Goal: Information Seeking & Learning: Get advice/opinions

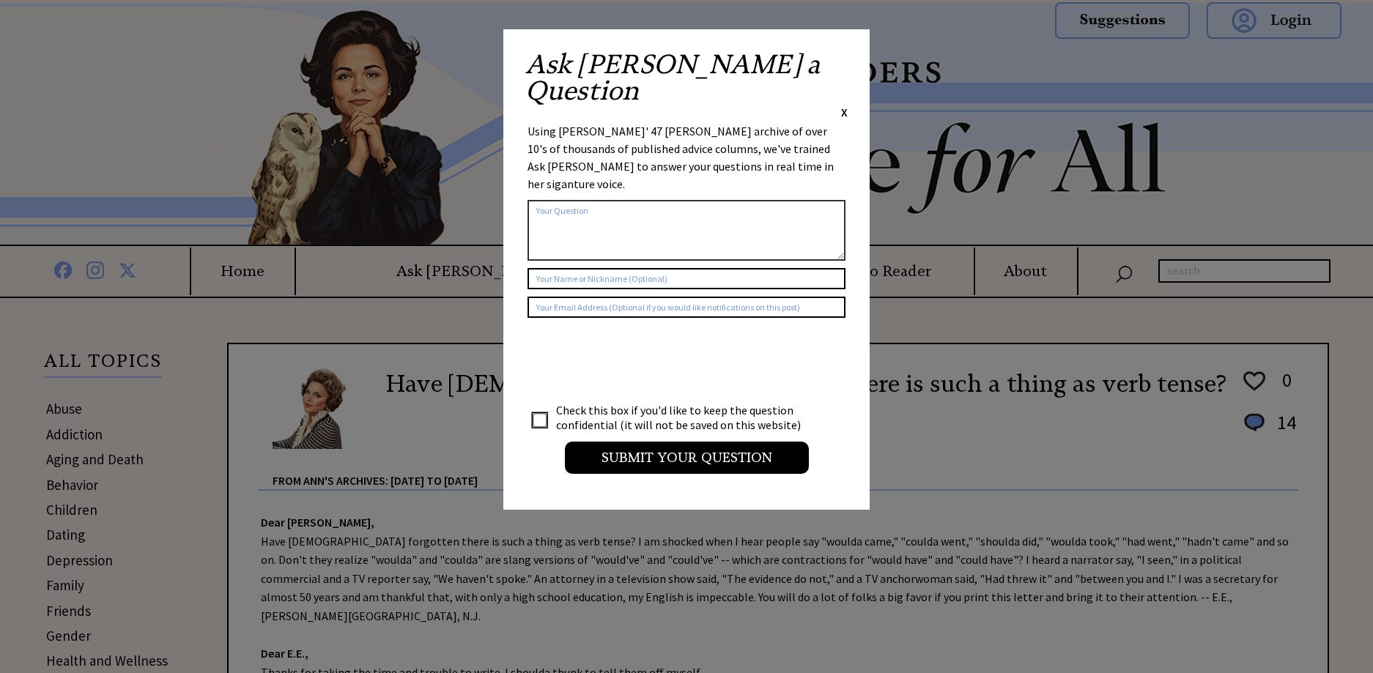
click at [845, 105] on span "X" at bounding box center [844, 112] width 7 height 15
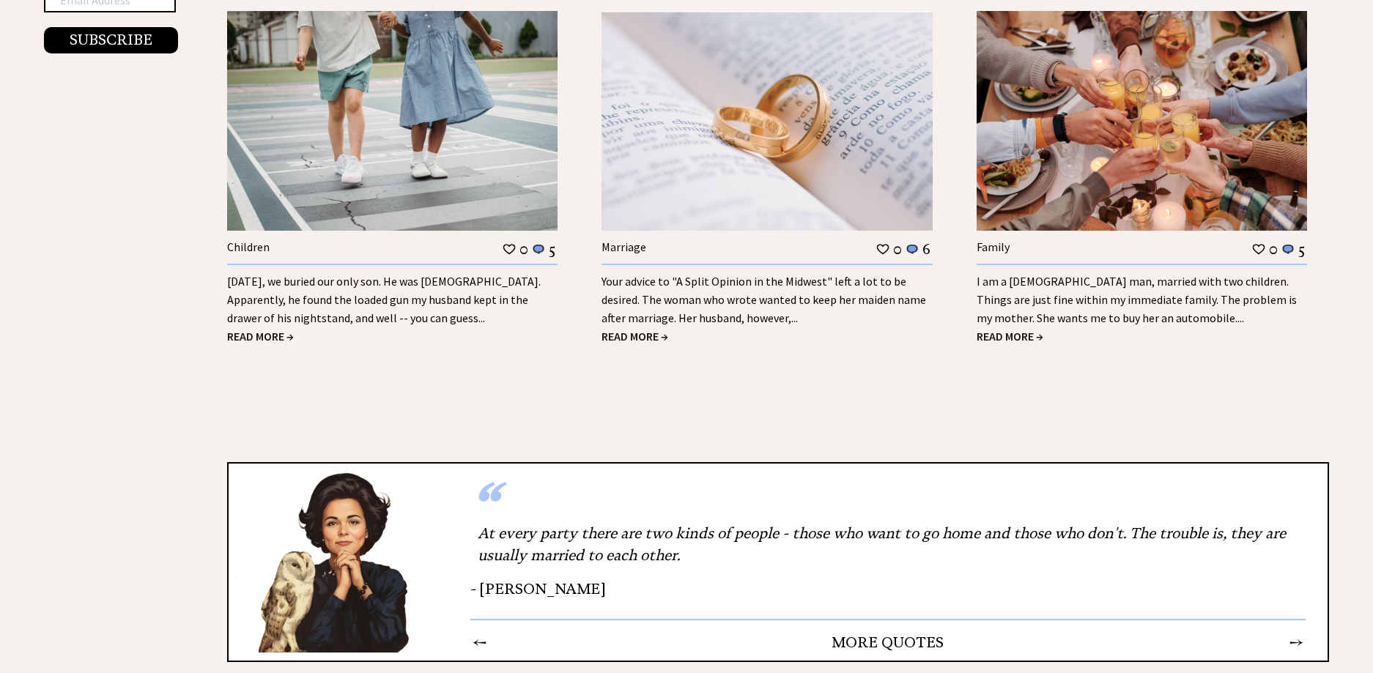
scroll to position [1885, 0]
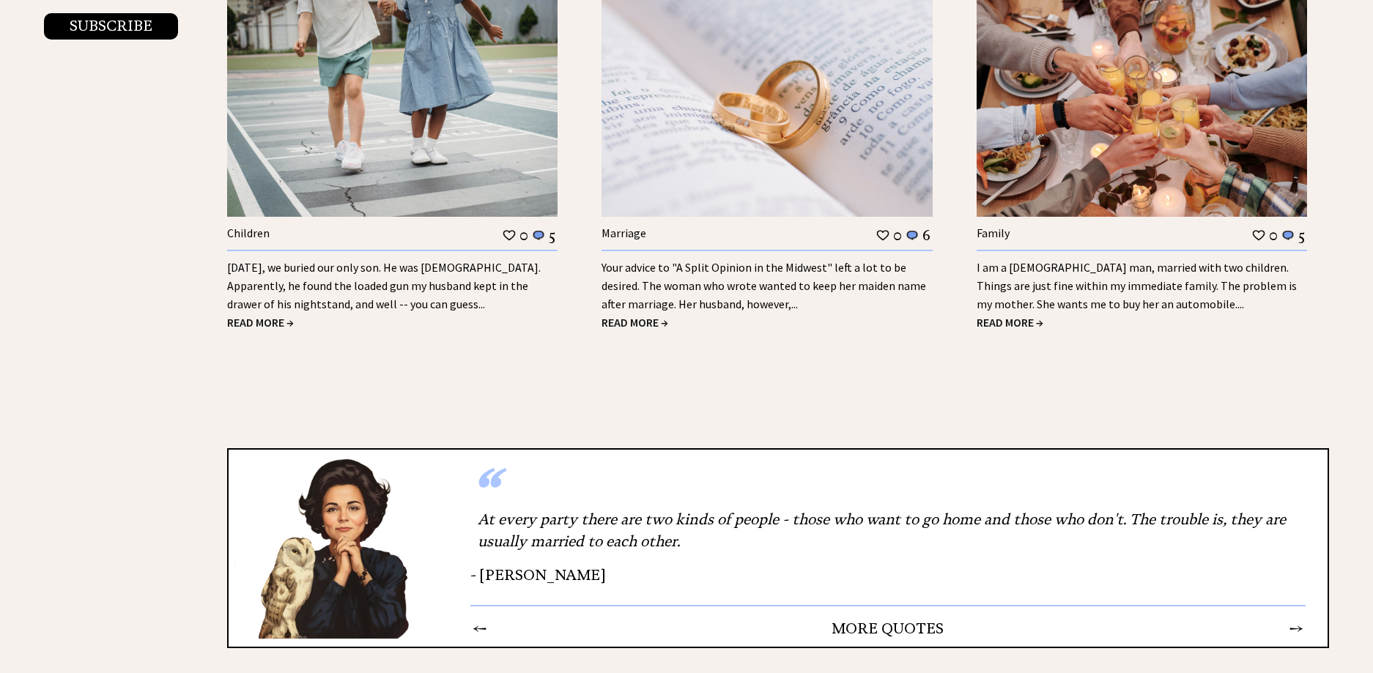
click at [1298, 619] on td "→" at bounding box center [1296, 628] width 15 height 19
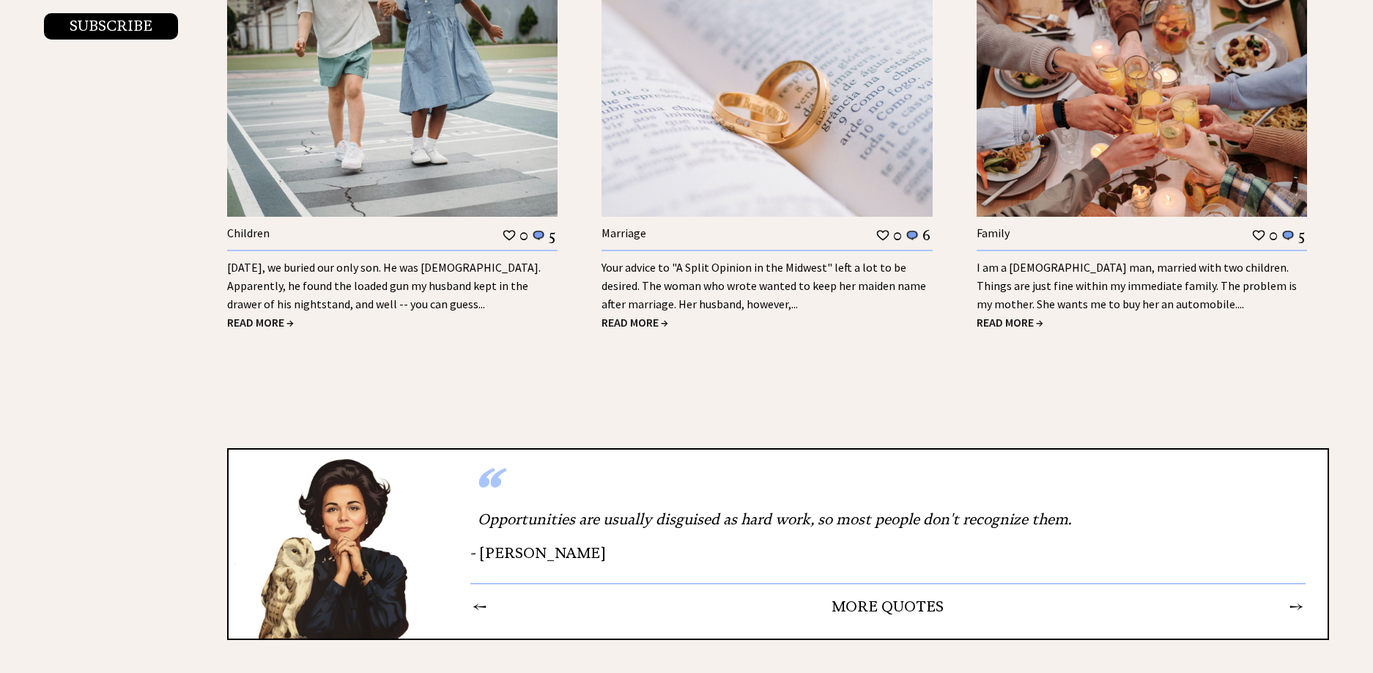
click at [475, 597] on td "←" at bounding box center [479, 606] width 15 height 19
click at [482, 597] on td "←" at bounding box center [479, 606] width 15 height 19
click at [472, 597] on td "←" at bounding box center [479, 606] width 15 height 19
click at [1195, 501] on div "Television has proved that people will look at anything rather than each other." at bounding box center [887, 519] width 835 height 37
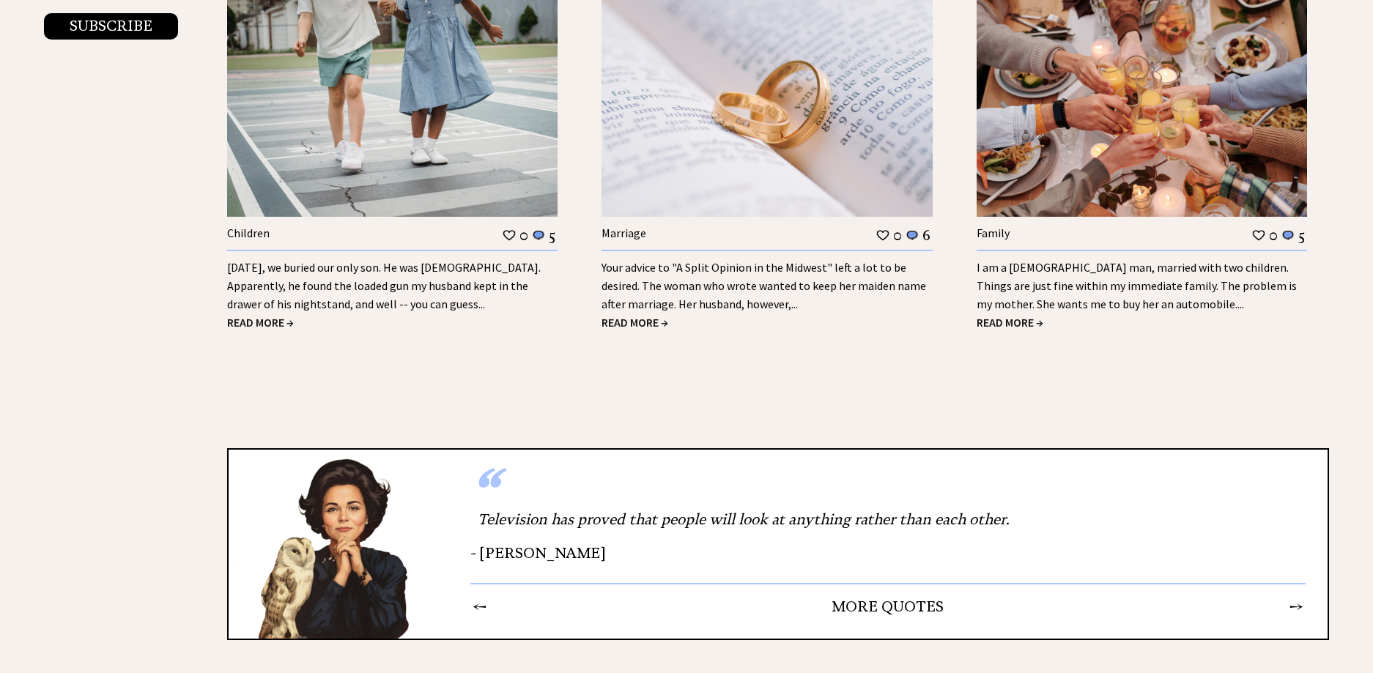
click at [1296, 597] on td "→" at bounding box center [1296, 606] width 15 height 19
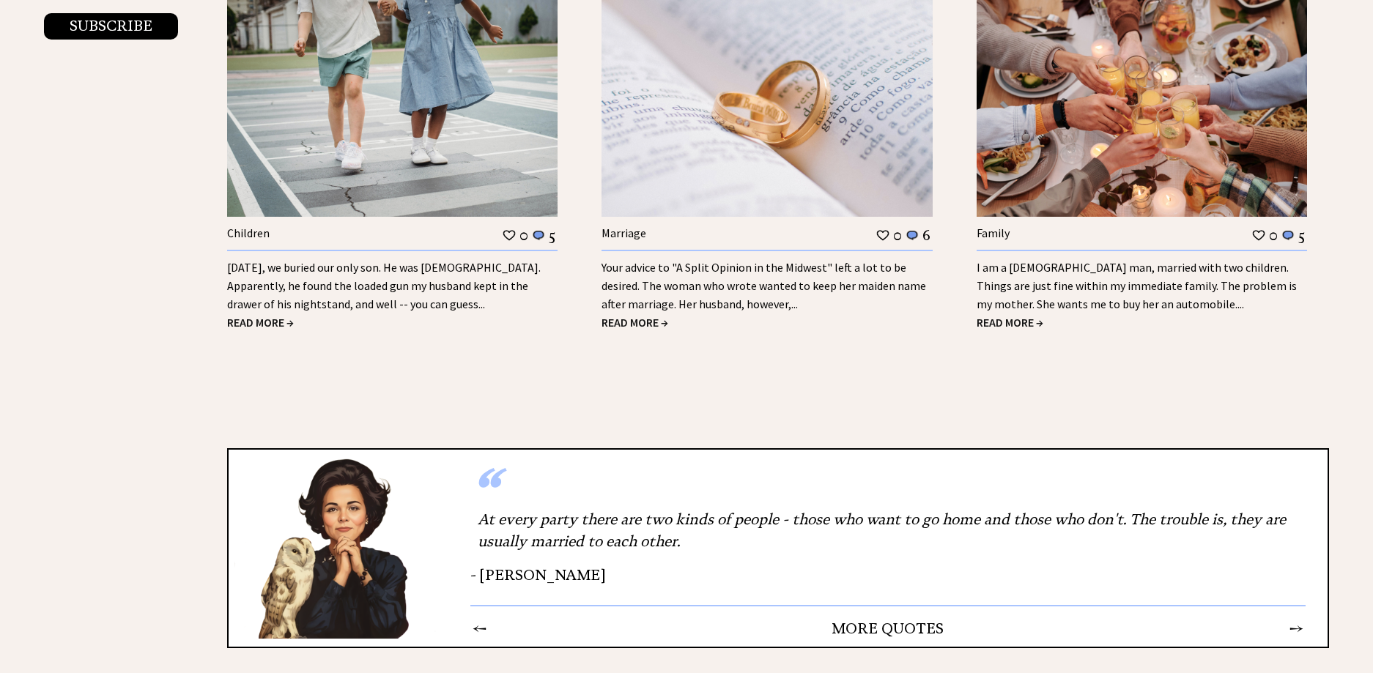
click at [1297, 619] on td "→" at bounding box center [1296, 628] width 15 height 19
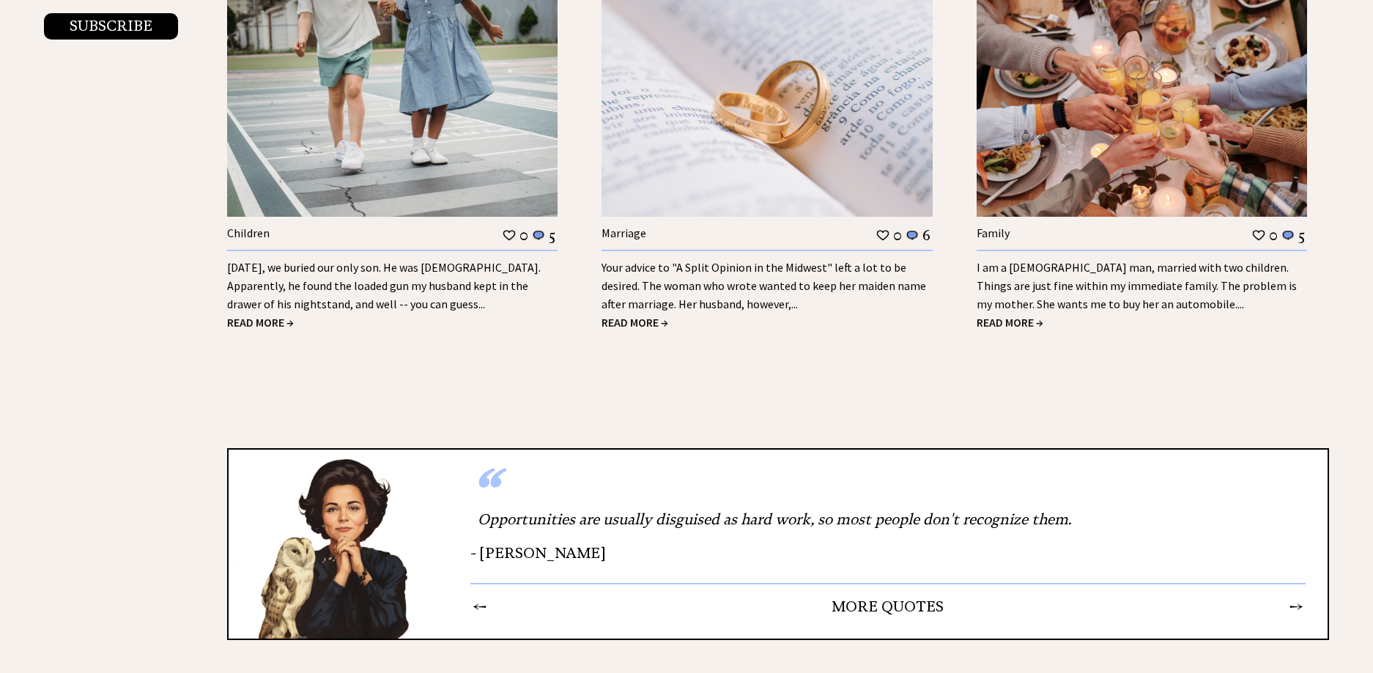
click at [1297, 607] on div "“ Opportunities are usually disguised as hard work, so most people don't recogn…" at bounding box center [778, 544] width 1102 height 192
click at [1289, 597] on td "→" at bounding box center [1296, 606] width 15 height 19
click at [739, 278] on div "Your advice to "A Split Opinion in the Midwest" left a lot to be desired. The w…" at bounding box center [766, 282] width 330 height 64
click at [645, 315] on span "READ MORE →" at bounding box center [634, 322] width 67 height 15
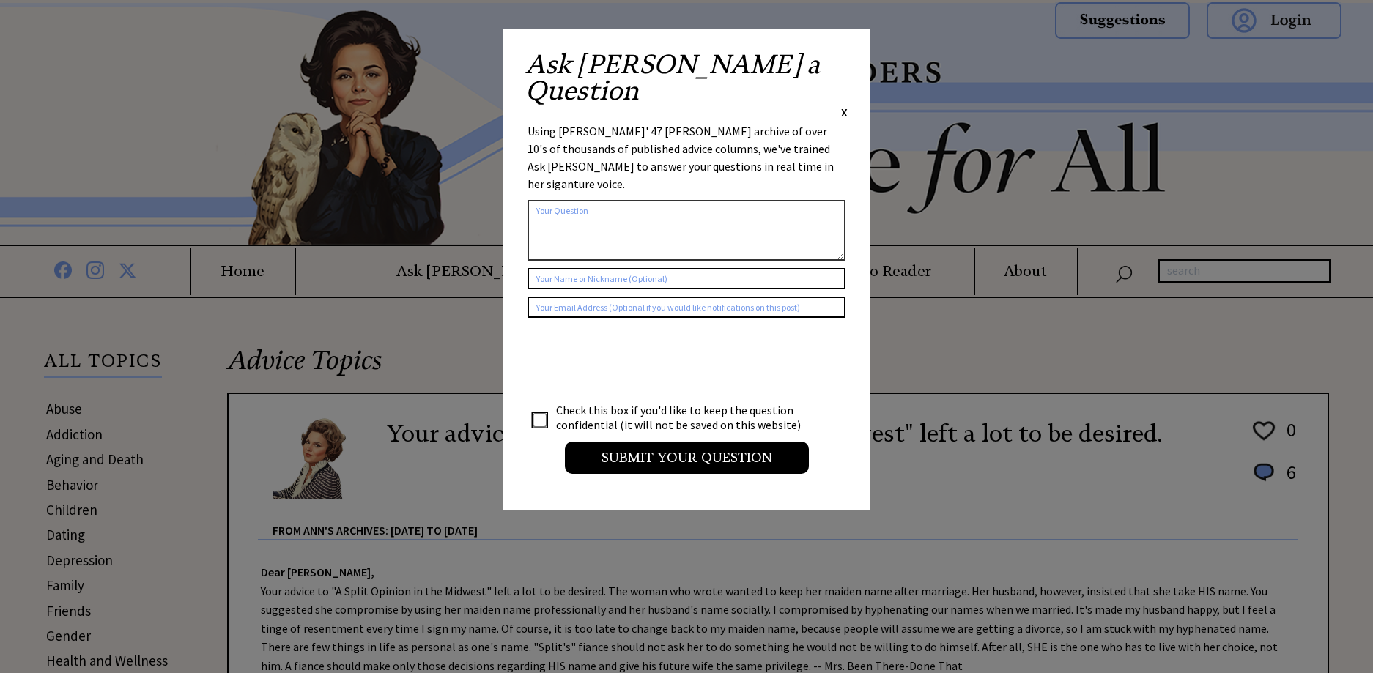
click at [842, 105] on span "X" at bounding box center [844, 112] width 7 height 15
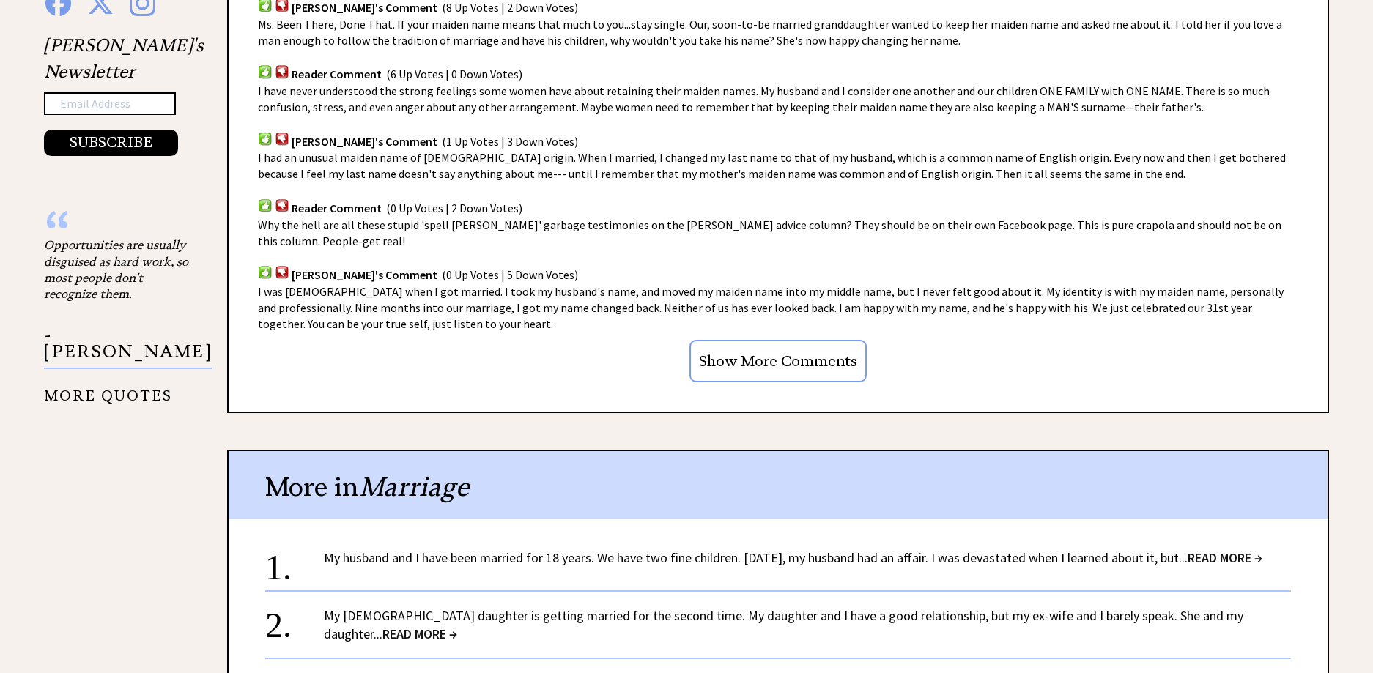
scroll to position [1345, 0]
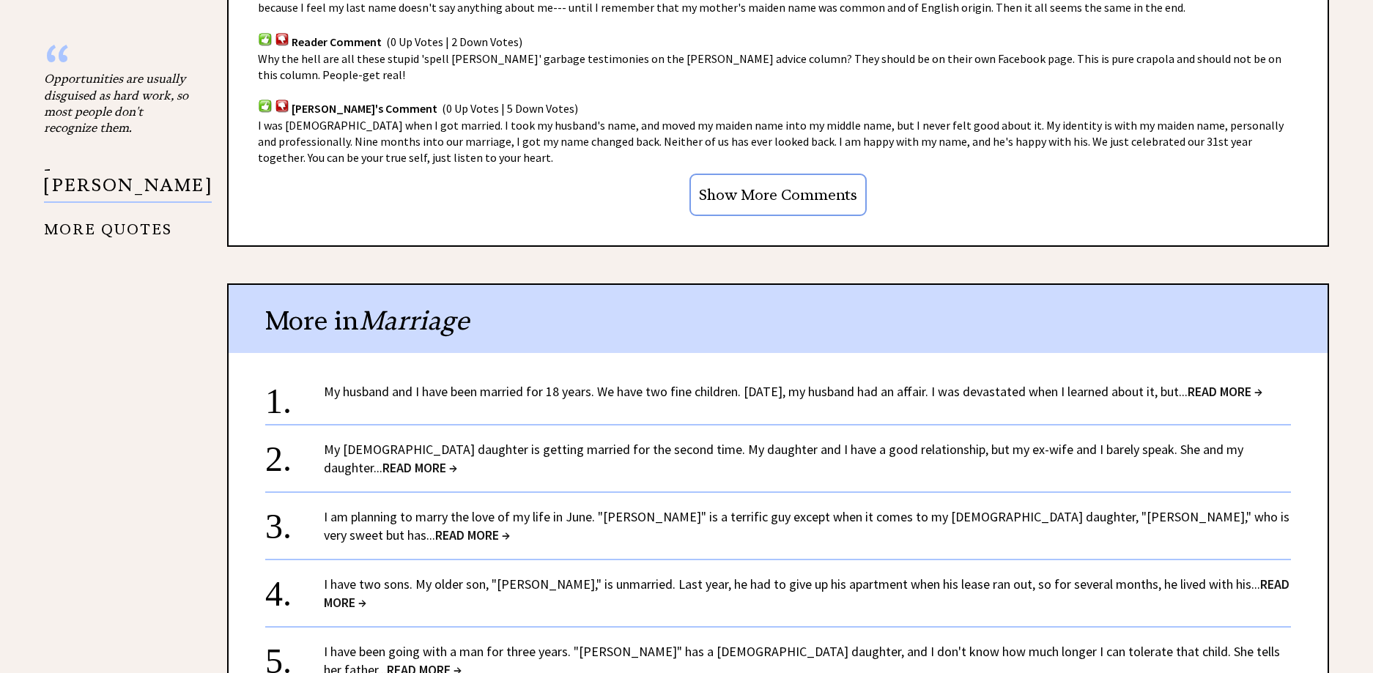
click at [1246, 392] on span "READ MORE →" at bounding box center [1225, 391] width 75 height 17
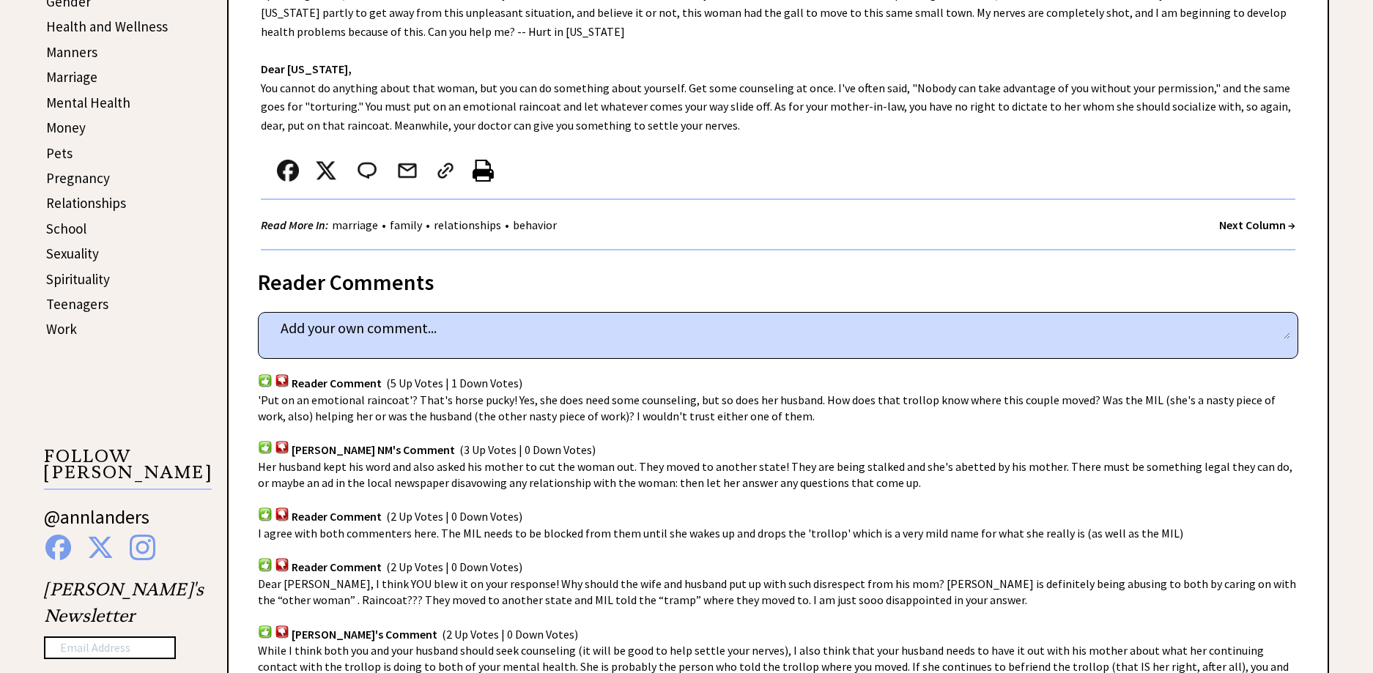
scroll to position [635, 0]
